Goal: Information Seeking & Learning: Compare options

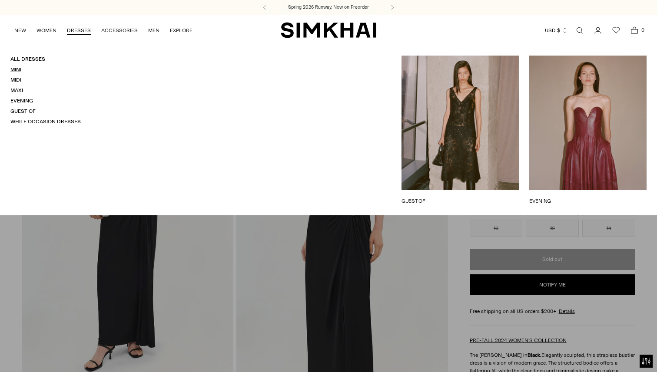
click at [17, 68] on link "Mini" at bounding box center [15, 69] width 11 height 6
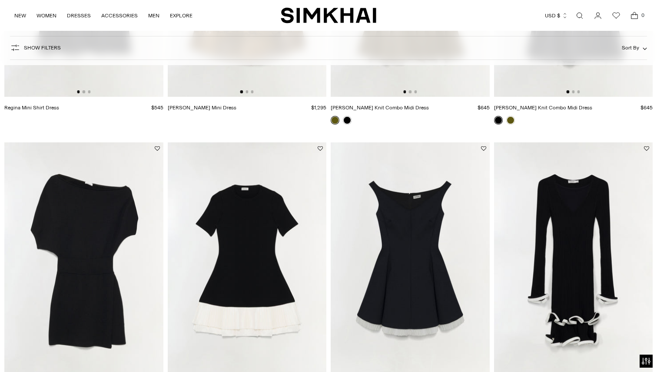
scroll to position [908, 0]
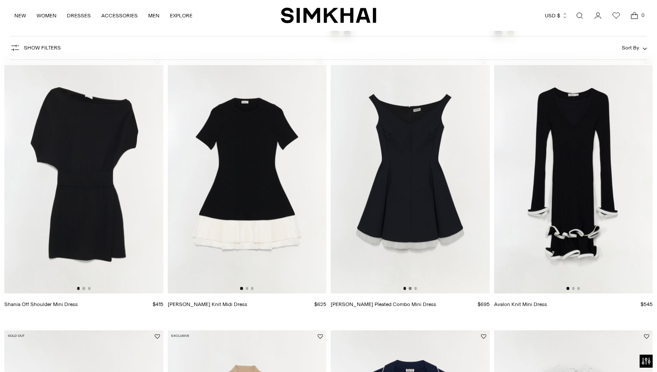
click at [410, 288] on button "Go to slide 2" at bounding box center [410, 288] width 3 height 3
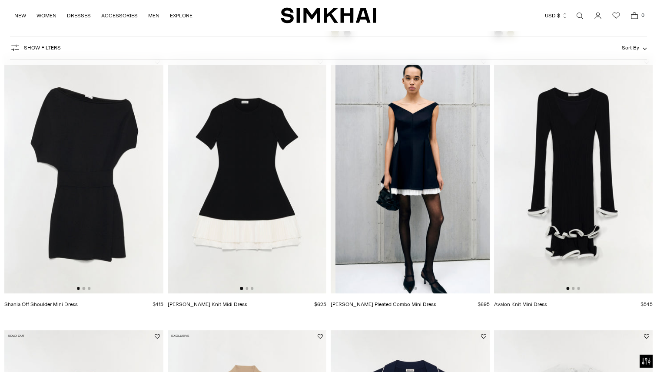
scroll to position [0, 159]
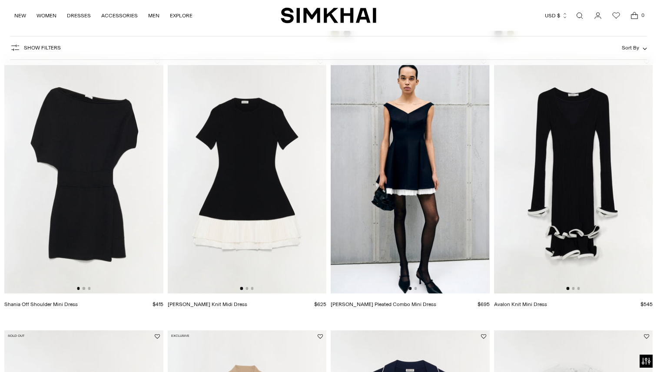
click at [417, 289] on img at bounding box center [410, 175] width 159 height 238
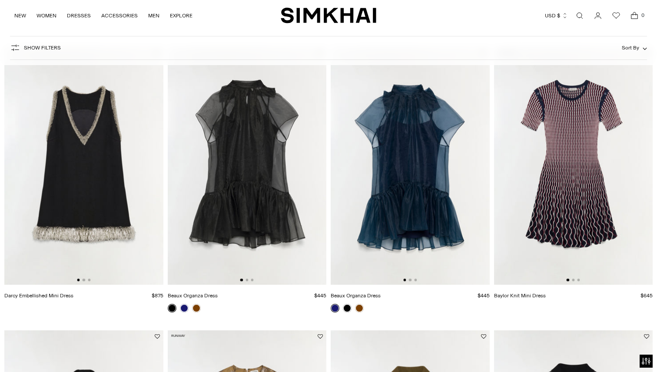
scroll to position [378, 0]
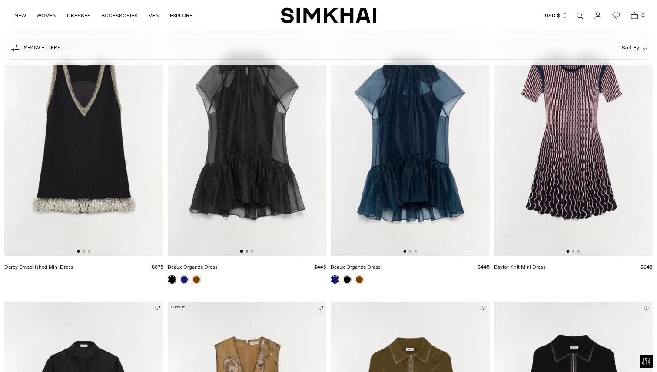
click at [247, 251] on button "Go to slide 2" at bounding box center [246, 251] width 3 height 3
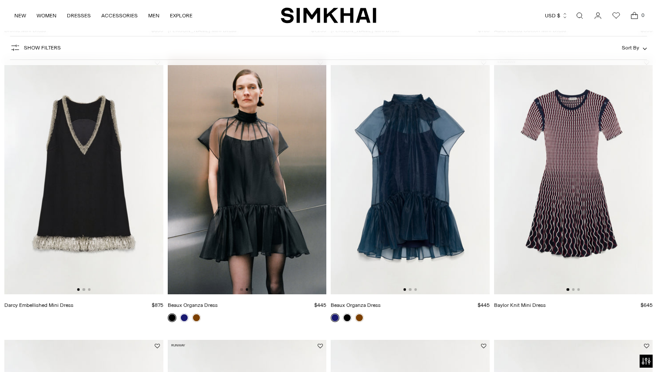
scroll to position [337, 0]
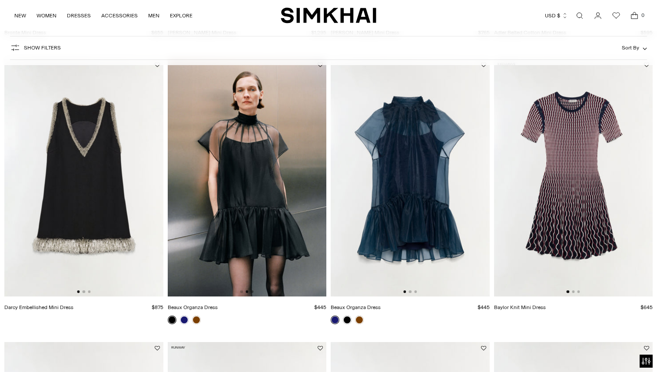
click at [252, 291] on button "Go to slide 3" at bounding box center [252, 292] width 3 height 3
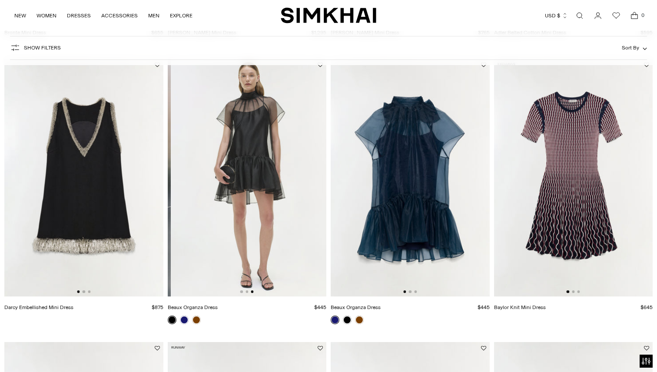
scroll to position [0, 318]
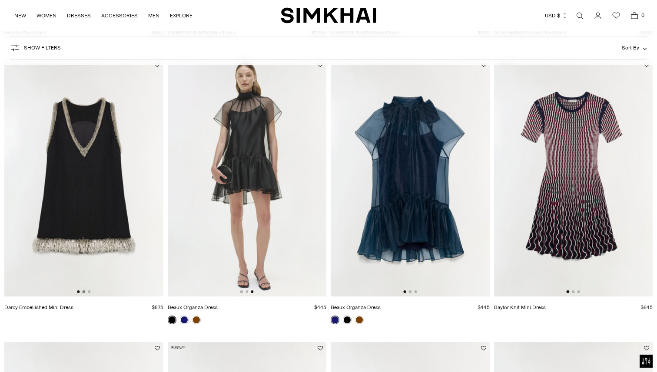
click at [84, 293] on button "Go to slide 2" at bounding box center [84, 292] width 3 height 3
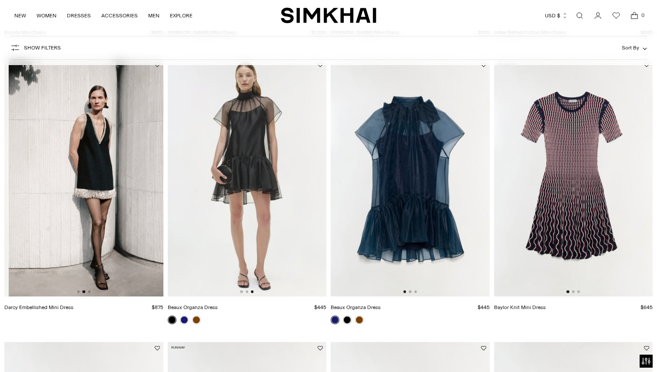
scroll to position [0, 159]
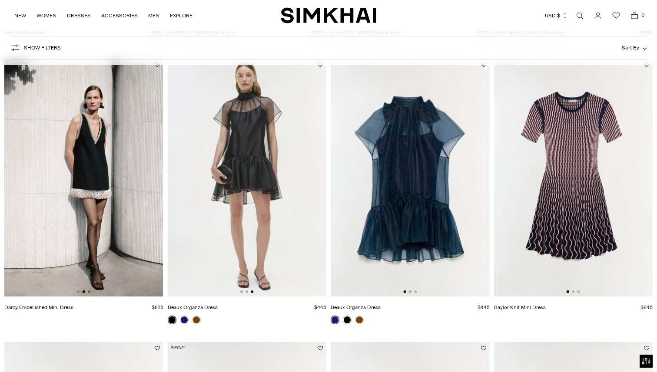
click at [89, 291] on button "Go to slide 3" at bounding box center [89, 292] width 3 height 3
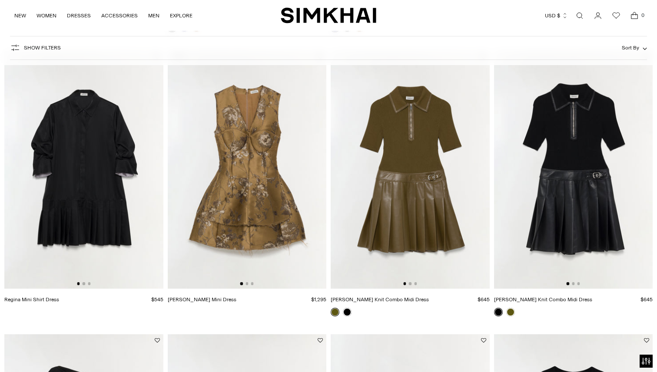
scroll to position [636, 0]
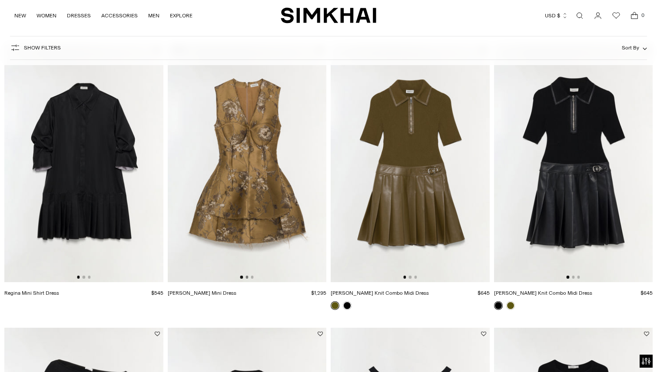
click at [247, 277] on button "Go to slide 2" at bounding box center [246, 277] width 3 height 3
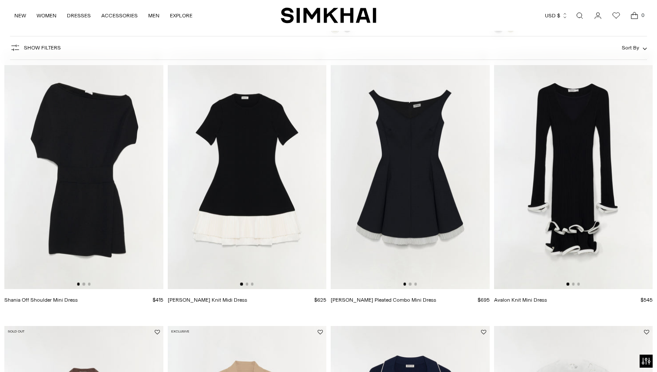
scroll to position [913, 0]
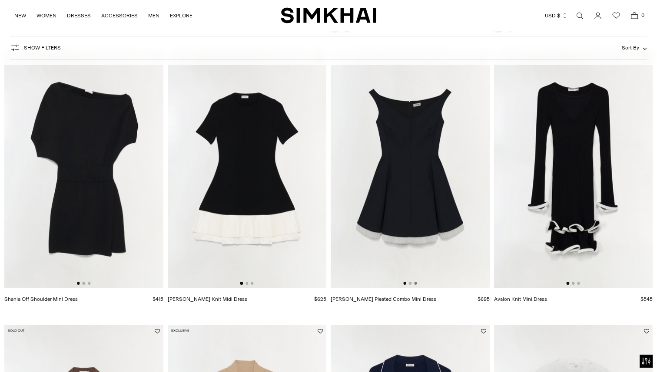
click at [415, 284] on button "Go to slide 3" at bounding box center [415, 283] width 3 height 3
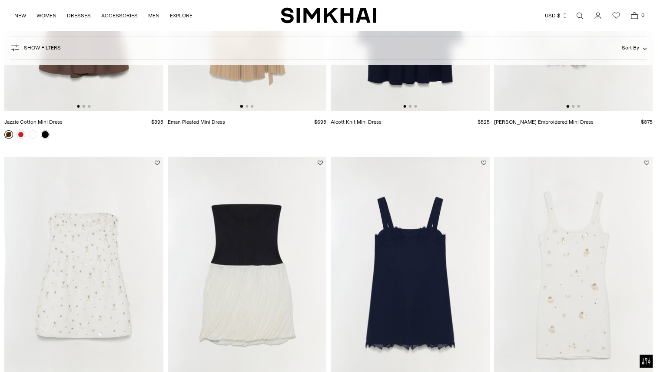
scroll to position [1465, 0]
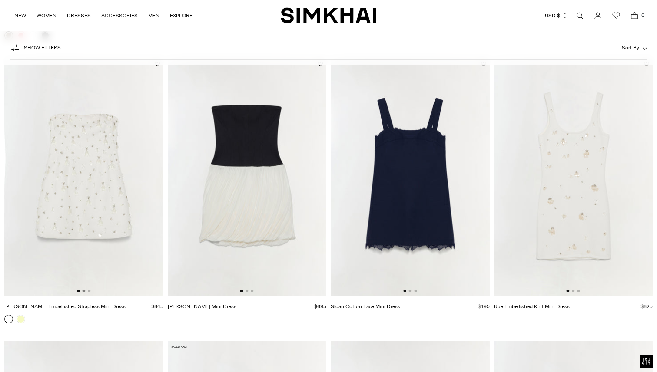
click at [83, 291] on button "Go to slide 2" at bounding box center [84, 291] width 3 height 3
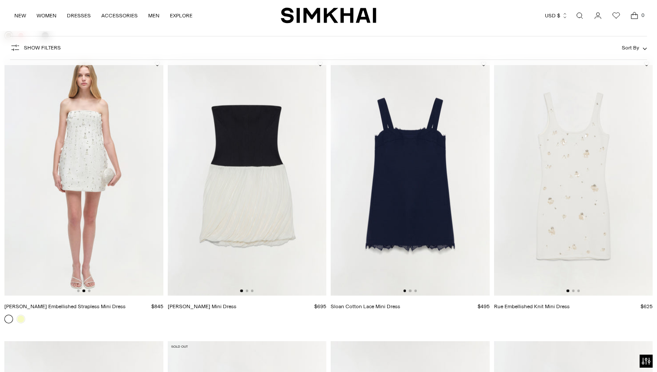
scroll to position [0, 159]
click at [246, 291] on button "Go to slide 2" at bounding box center [246, 291] width 3 height 3
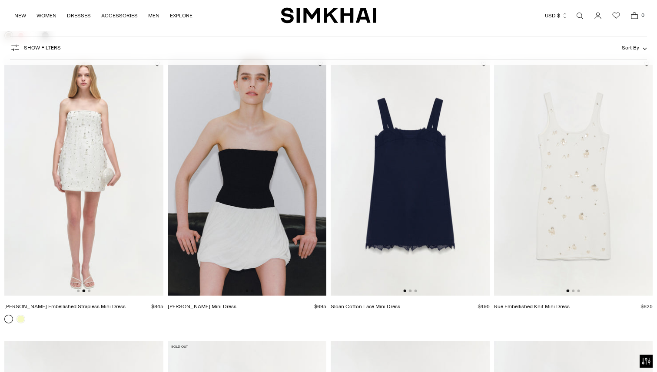
click at [252, 291] on button "Go to slide 3" at bounding box center [252, 291] width 3 height 3
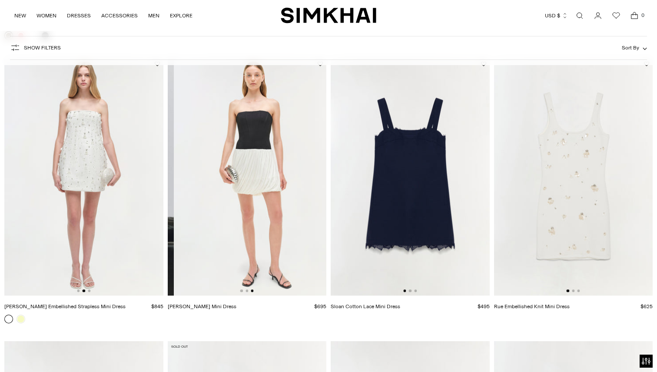
scroll to position [0, 318]
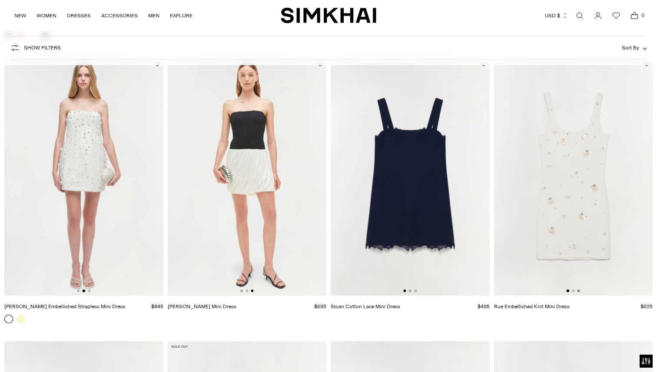
click at [578, 291] on button "Go to slide 3" at bounding box center [578, 291] width 3 height 3
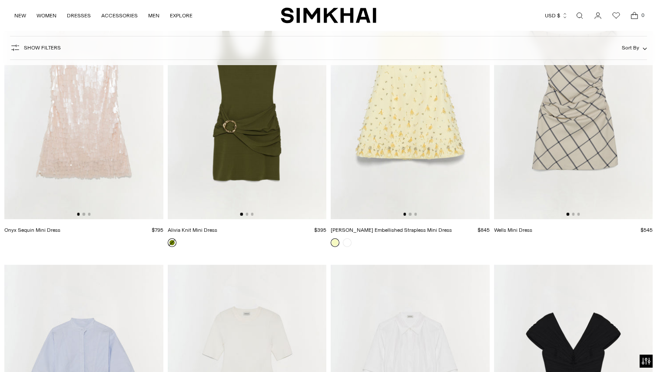
scroll to position [1759, 0]
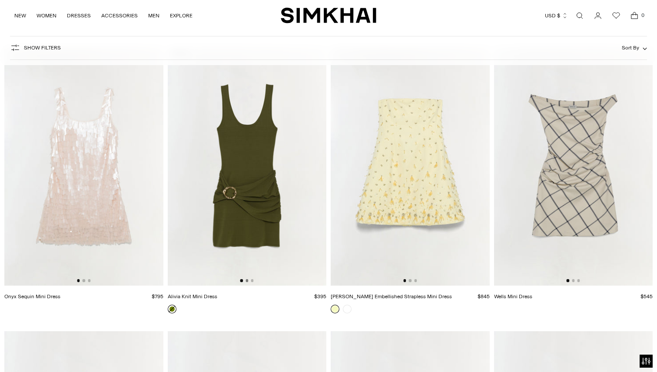
click at [246, 281] on button "Go to slide 2" at bounding box center [246, 280] width 3 height 3
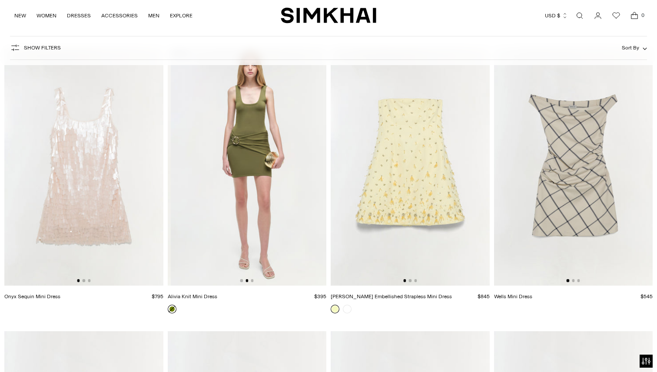
scroll to position [0, 159]
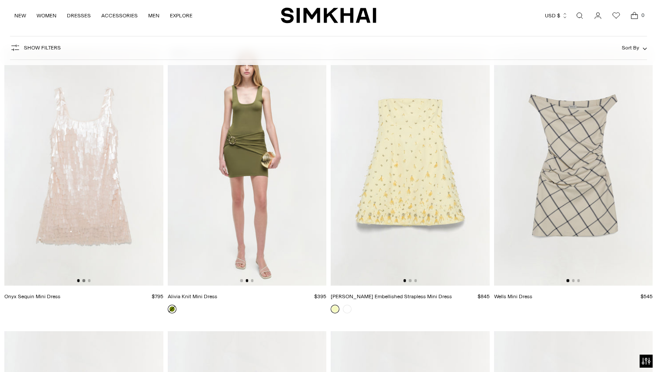
click at [83, 281] on button "Go to slide 2" at bounding box center [84, 280] width 3 height 3
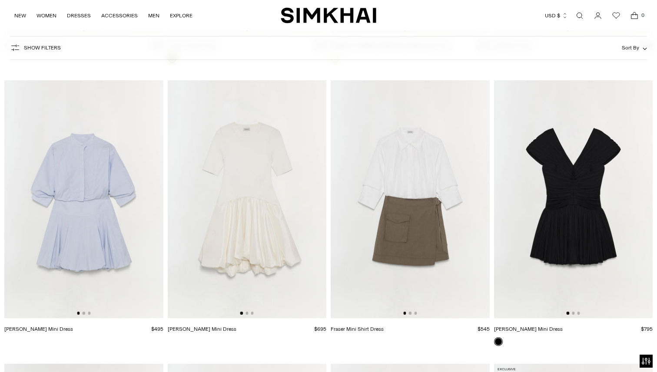
scroll to position [2031, 0]
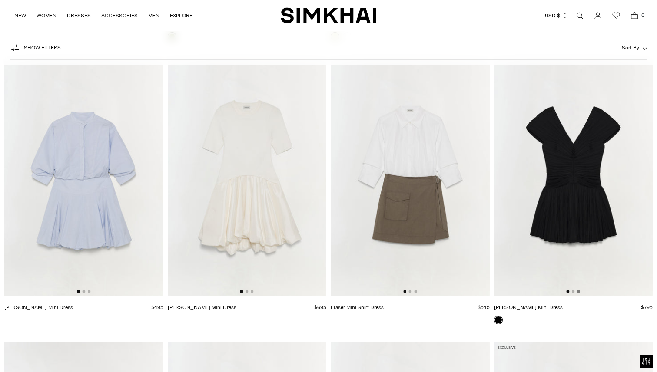
click at [577, 292] on button "Go to slide 3" at bounding box center [578, 291] width 3 height 3
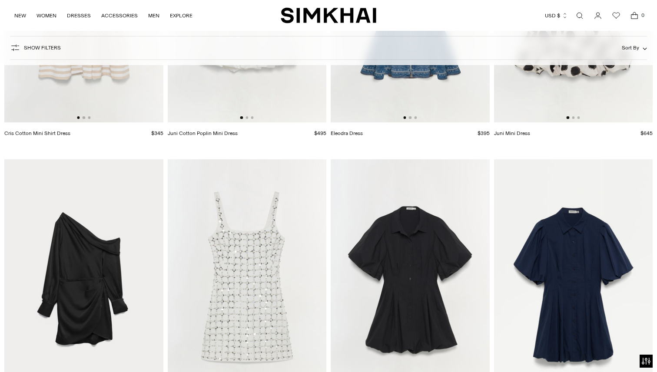
scroll to position [2639, 0]
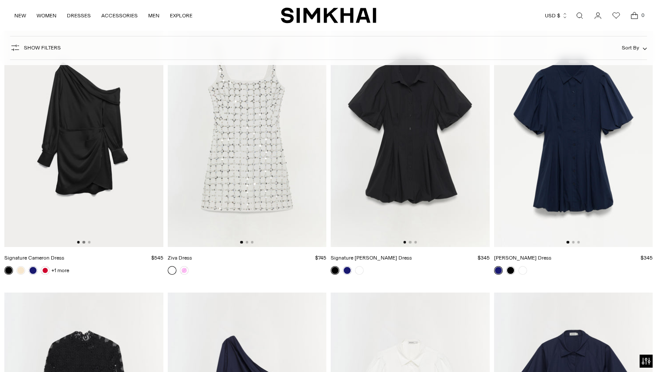
click at [83, 243] on button "Go to slide 2" at bounding box center [84, 242] width 3 height 3
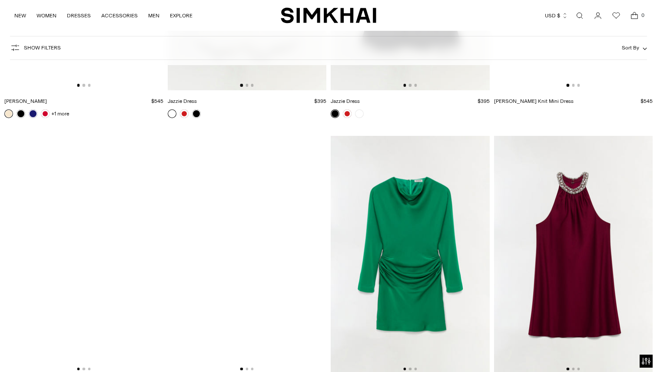
scroll to position [3440, 0]
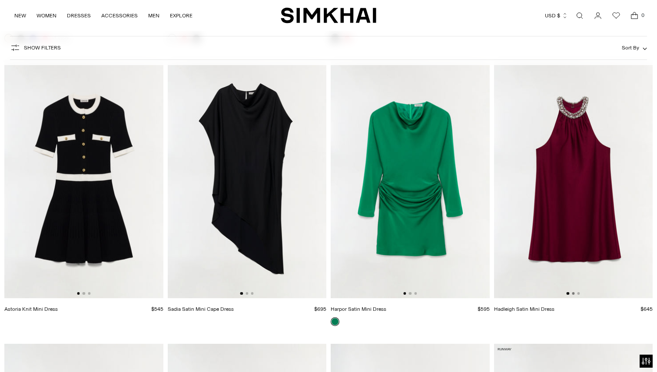
click at [573, 293] on button "Go to slide 2" at bounding box center [573, 293] width 3 height 3
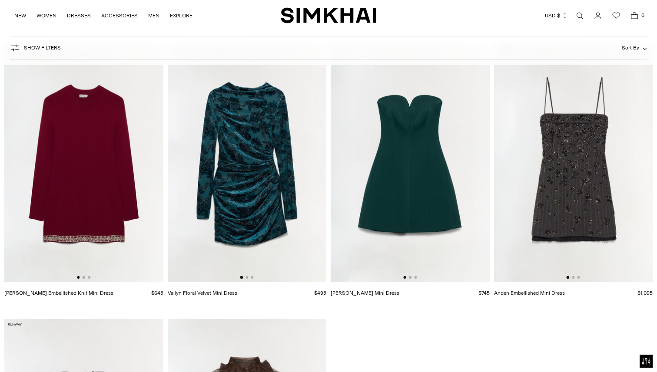
scroll to position [3738, 0]
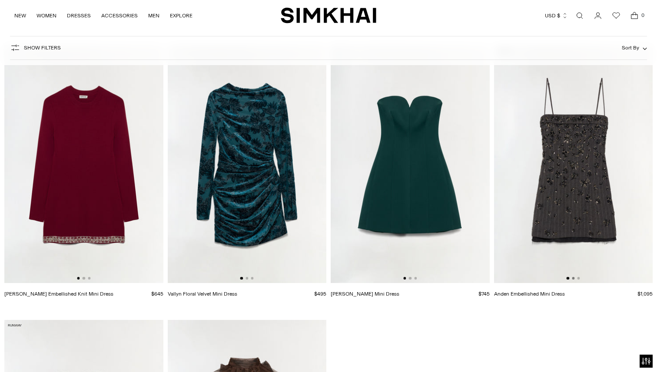
click at [573, 279] on button "Go to slide 2" at bounding box center [573, 278] width 3 height 3
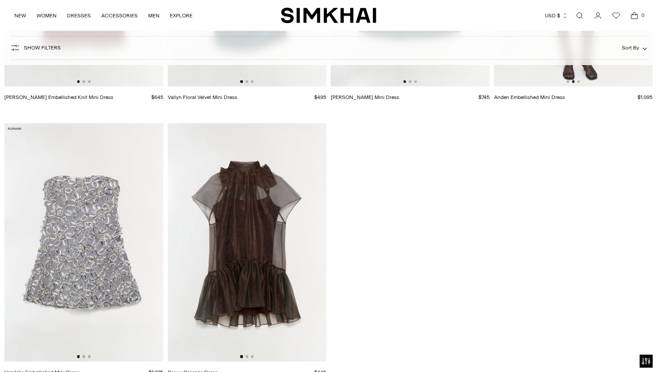
scroll to position [4019, 0]
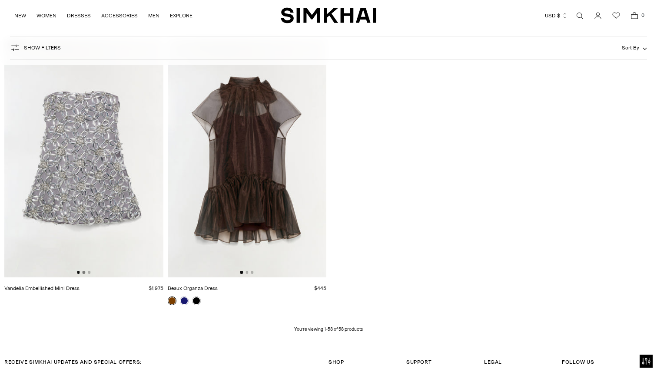
click at [83, 272] on button "Go to slide 2" at bounding box center [84, 272] width 3 height 3
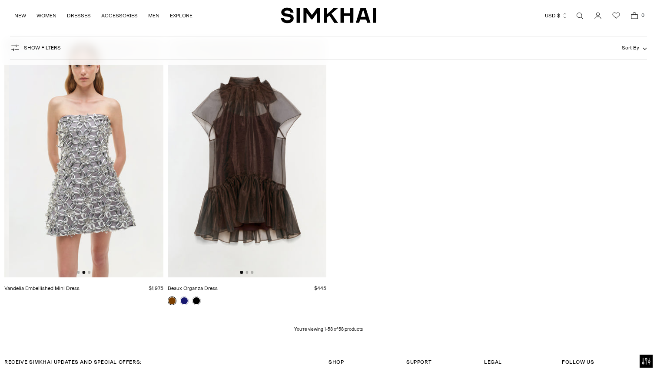
scroll to position [0, 159]
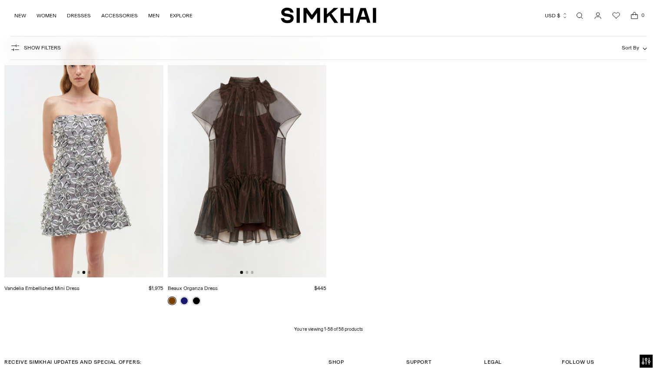
click at [90, 272] on img at bounding box center [83, 158] width 159 height 238
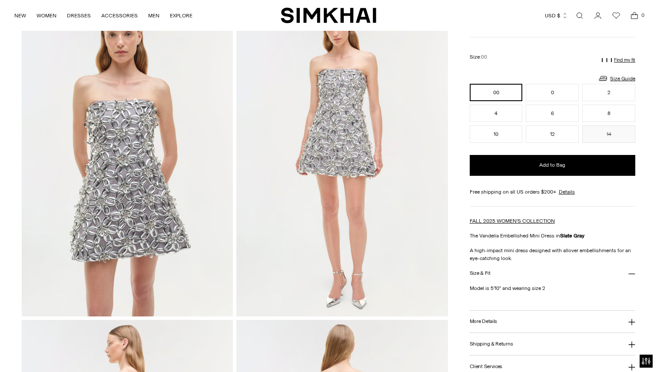
scroll to position [90, 0]
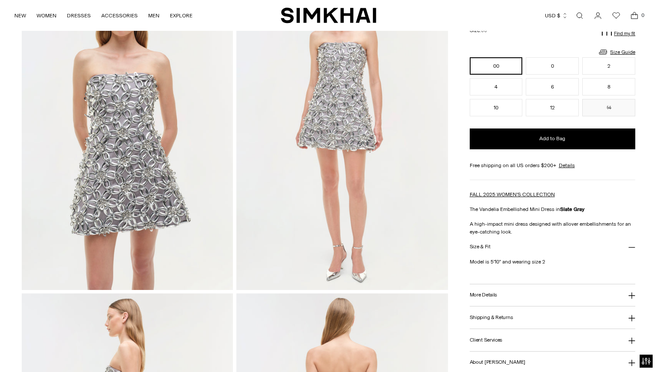
click at [532, 294] on button "More Details" at bounding box center [552, 295] width 165 height 22
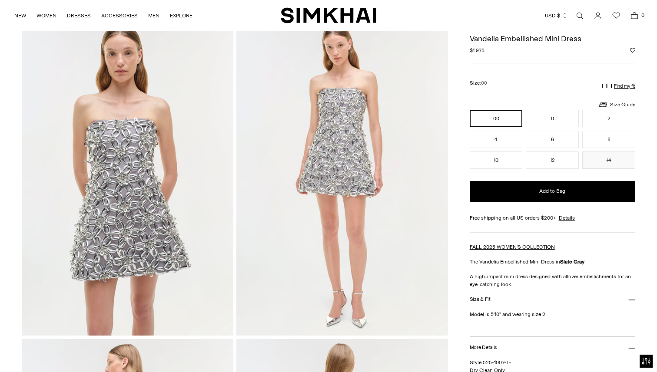
scroll to position [0, 0]
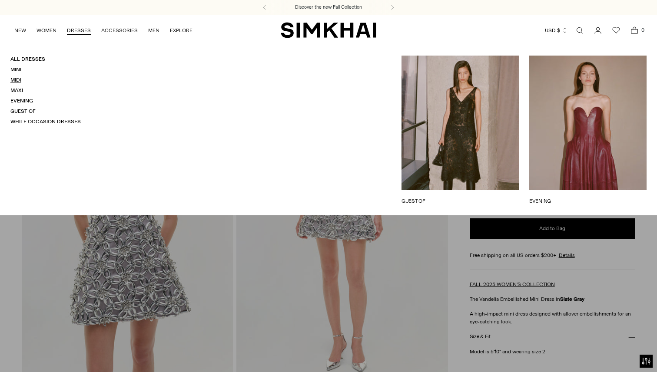
click at [16, 79] on link "Midi" at bounding box center [15, 80] width 11 height 6
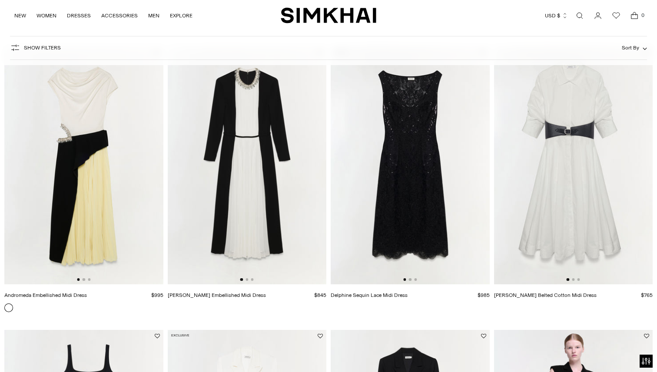
scroll to position [1211, 0]
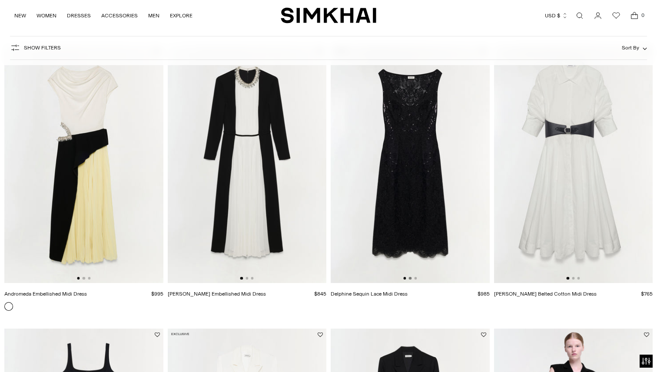
click at [409, 278] on button "Go to slide 2" at bounding box center [410, 278] width 3 height 3
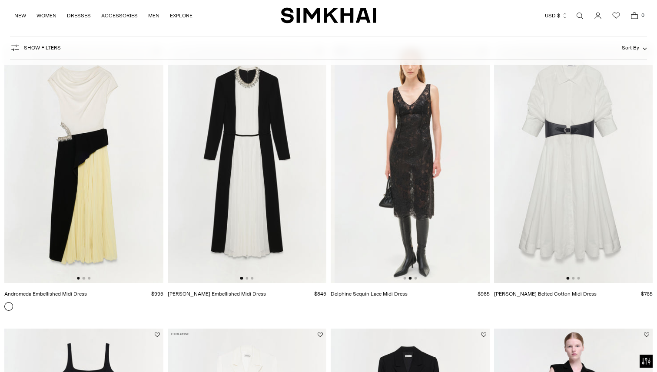
scroll to position [0, 159]
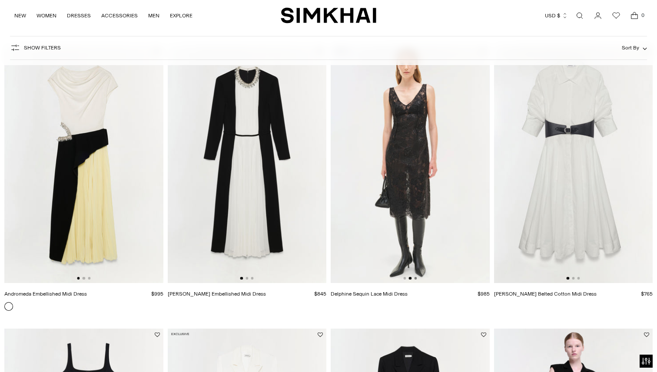
click at [414, 279] on button "Go to slide 3" at bounding box center [415, 278] width 3 height 3
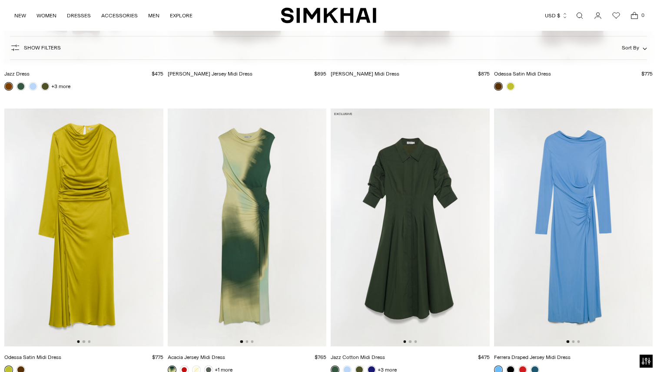
scroll to position [2596, 0]
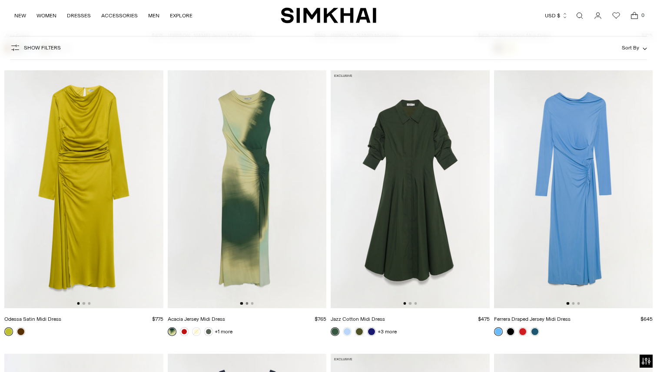
click at [248, 303] on button "Go to slide 2" at bounding box center [246, 303] width 3 height 3
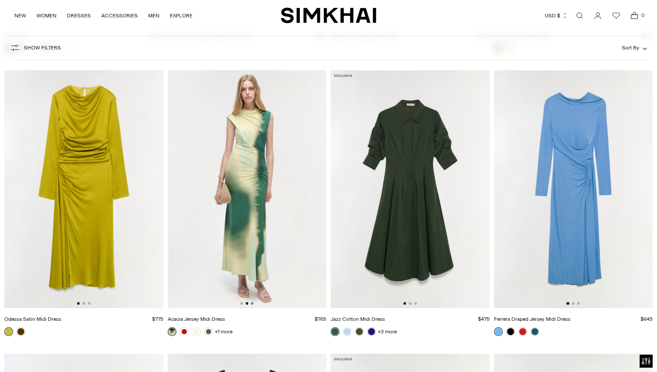
scroll to position [0, 159]
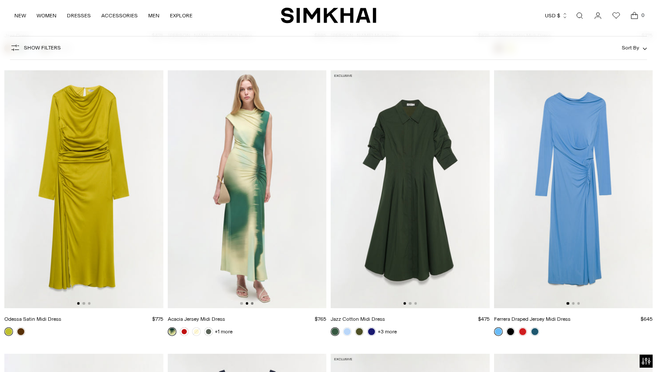
click at [251, 304] on button "Go to slide 3" at bounding box center [252, 303] width 3 height 3
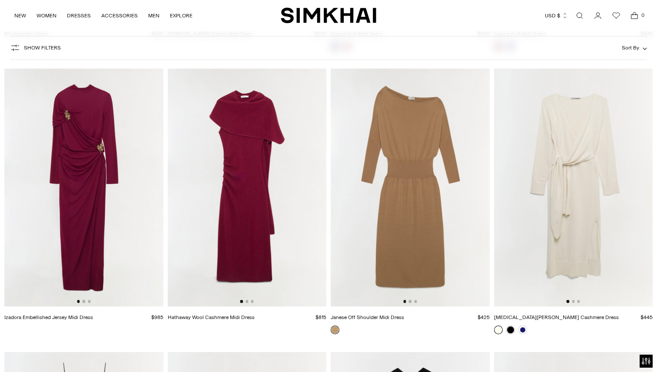
scroll to position [3466, 0]
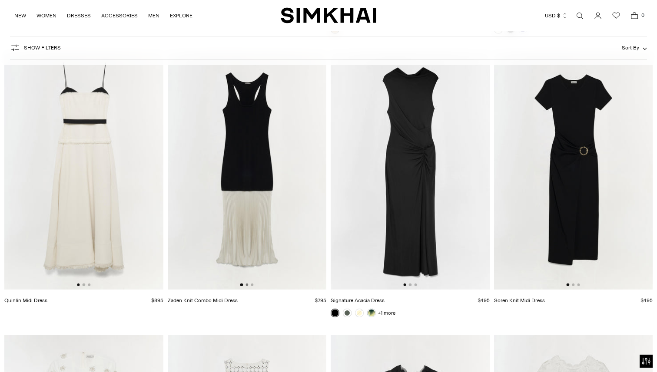
click at [248, 284] on button "Go to slide 2" at bounding box center [246, 285] width 3 height 3
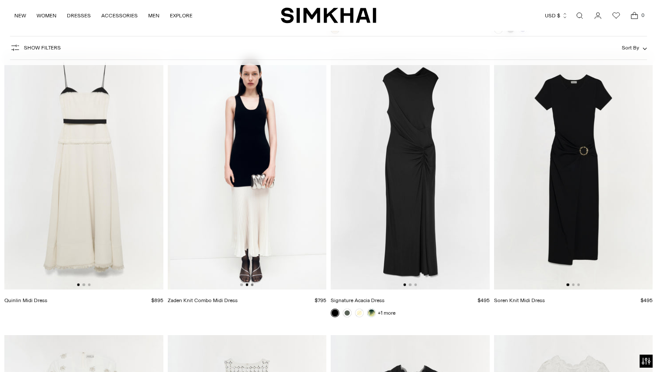
scroll to position [0, 159]
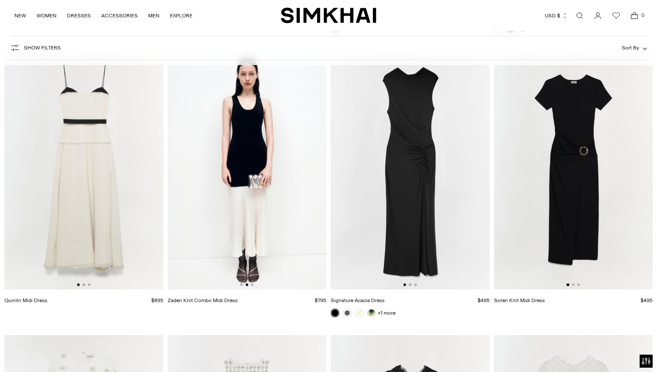
click at [250, 284] on div at bounding box center [246, 285] width 13 height 3
click at [253, 285] on button "Go to slide 3" at bounding box center [252, 285] width 3 height 3
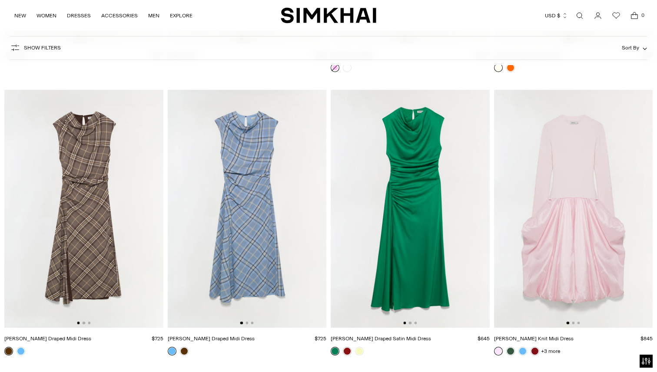
scroll to position [5747, 0]
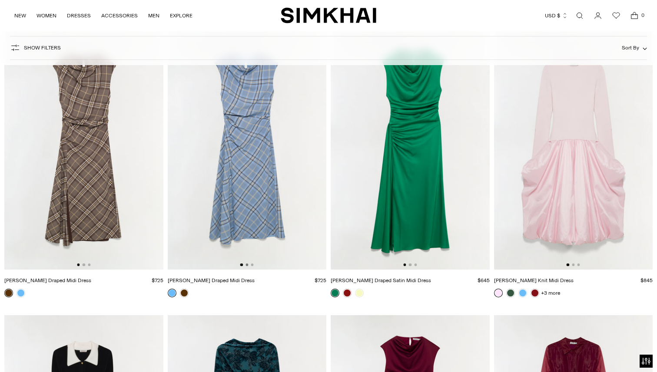
click at [247, 265] on button "Go to slide 2" at bounding box center [246, 265] width 3 height 3
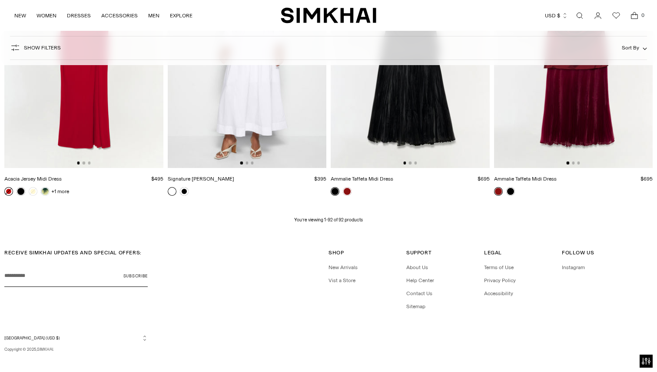
scroll to position [6424, 0]
